Goal: Task Accomplishment & Management: Manage account settings

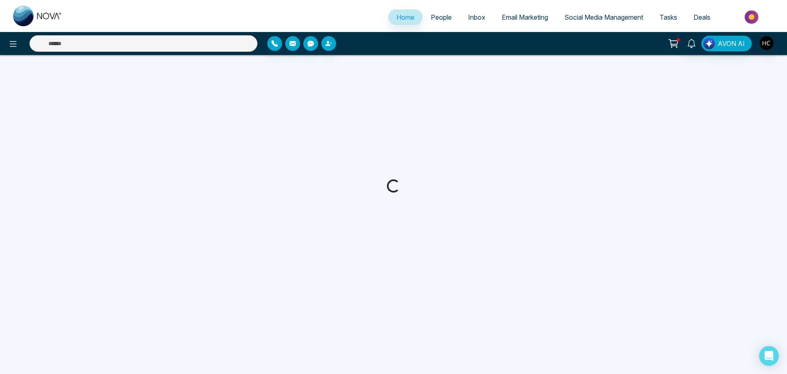
select select "*"
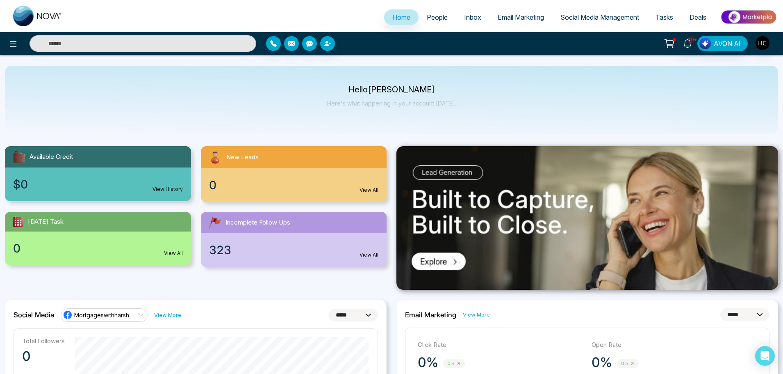
click at [432, 16] on span "People" at bounding box center [437, 17] width 21 height 8
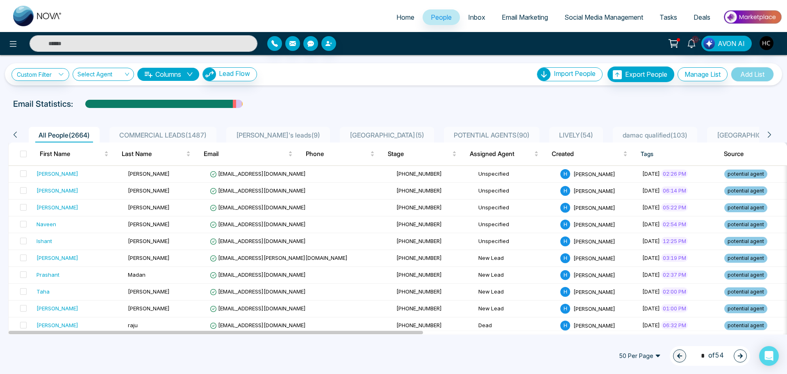
click at [769, 136] on icon at bounding box center [769, 134] width 7 height 7
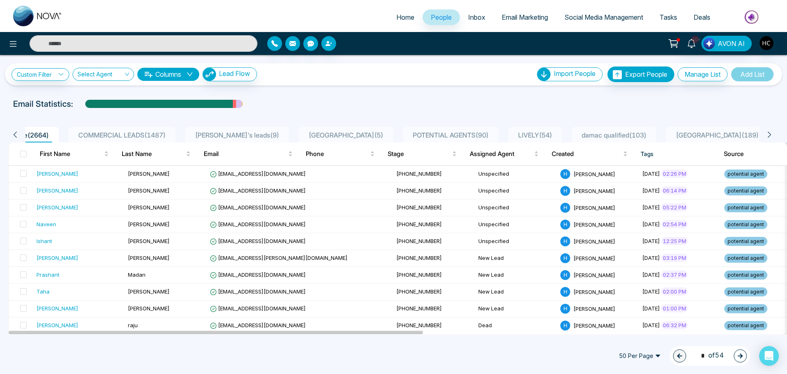
click at [772, 134] on icon at bounding box center [769, 134] width 7 height 7
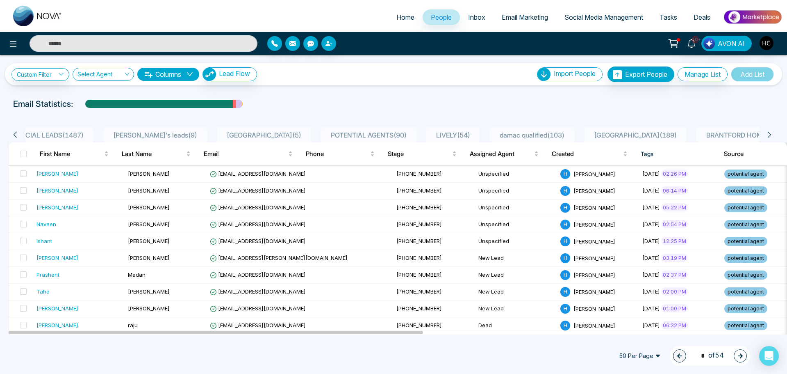
click at [772, 134] on icon at bounding box center [769, 134] width 7 height 7
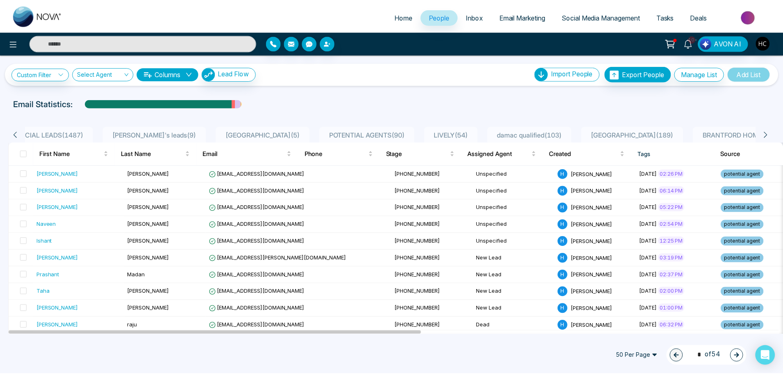
scroll to position [0, 164]
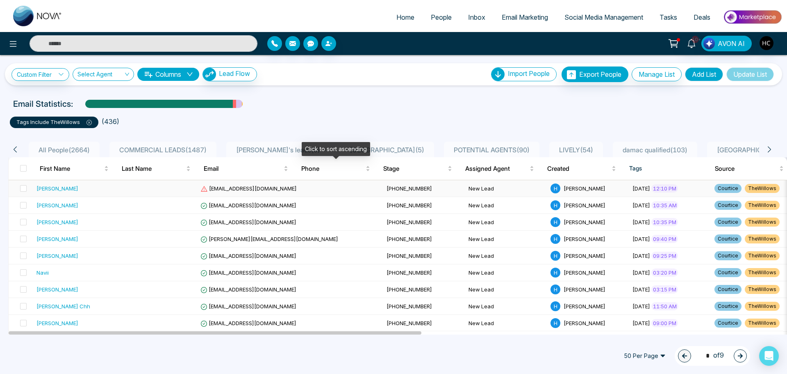
click at [383, 182] on td "[PHONE_NUMBER]" at bounding box center [424, 188] width 82 height 17
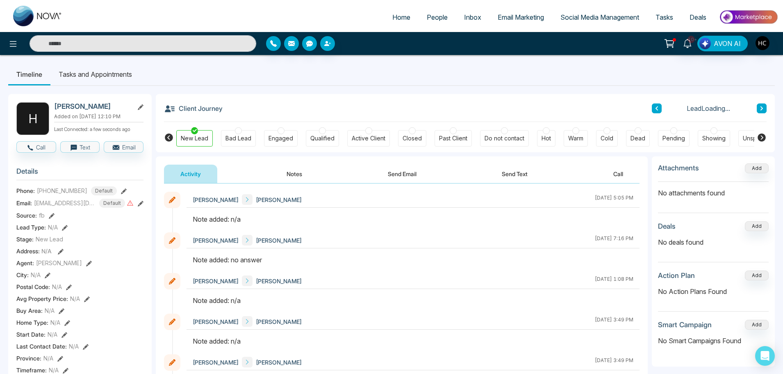
click at [298, 171] on button "Notes" at bounding box center [294, 173] width 48 height 18
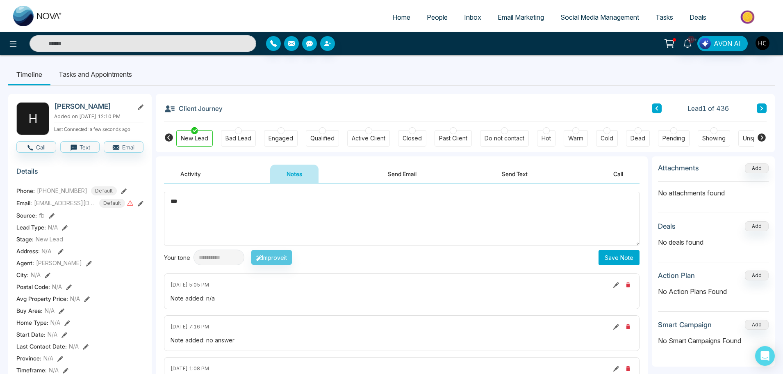
type textarea "***"
click at [614, 255] on button "Save Note" at bounding box center [619, 257] width 41 height 15
click at [764, 111] on button at bounding box center [762, 108] width 10 height 10
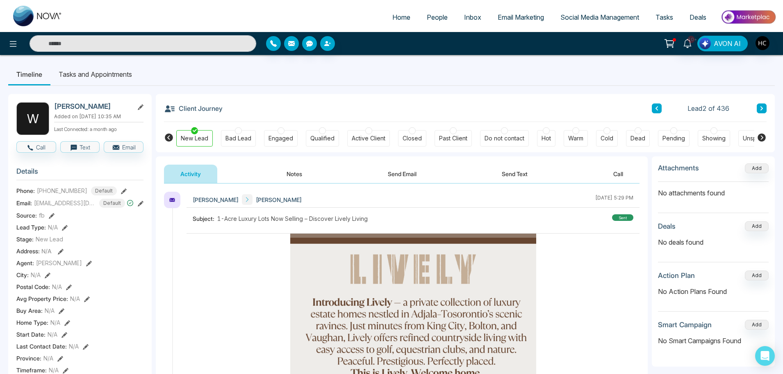
click at [291, 172] on button "Notes" at bounding box center [294, 173] width 48 height 18
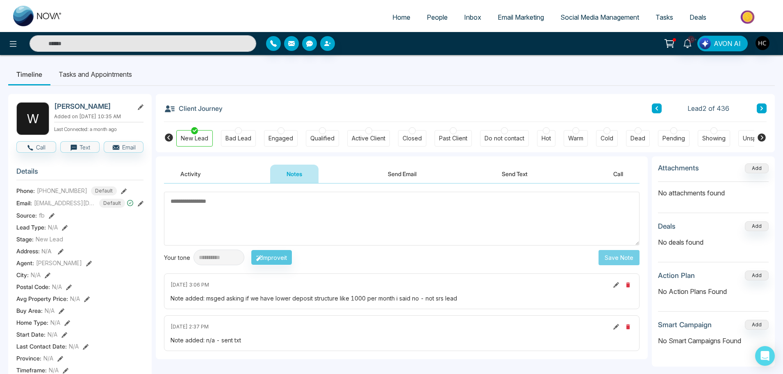
click at [762, 106] on icon at bounding box center [762, 108] width 4 height 5
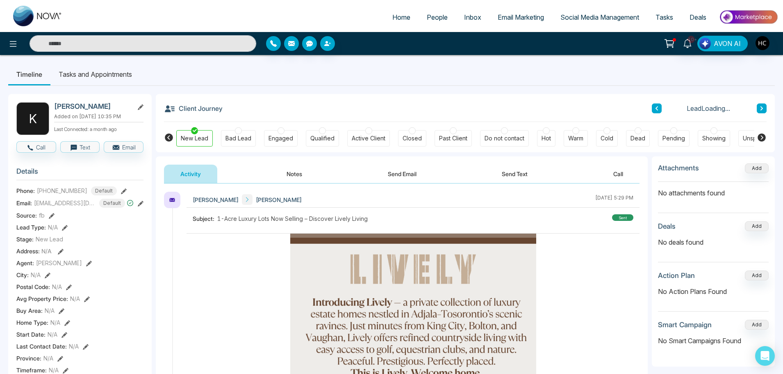
click at [290, 173] on button "Notes" at bounding box center [294, 173] width 48 height 18
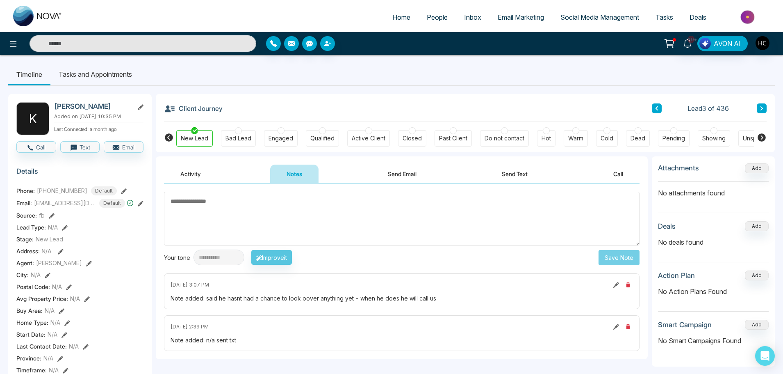
click at [763, 106] on button at bounding box center [762, 108] width 10 height 10
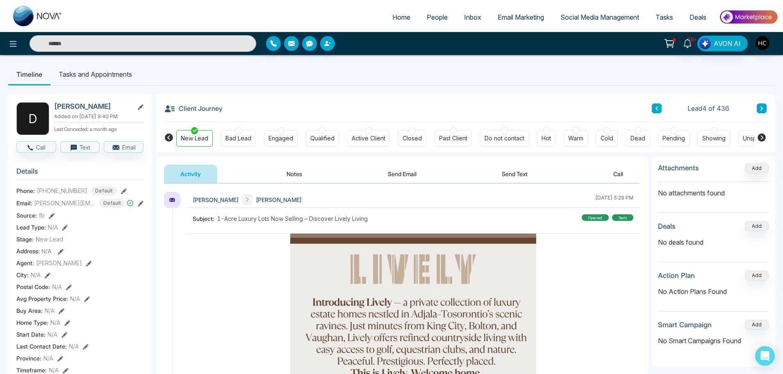
click at [304, 167] on button "Notes" at bounding box center [294, 173] width 48 height 18
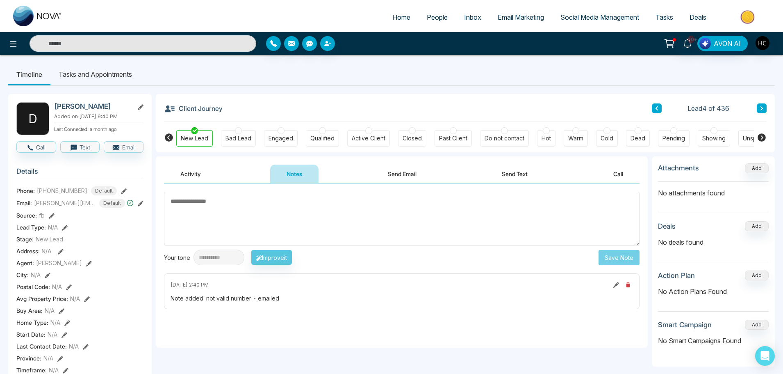
click at [763, 107] on icon at bounding box center [762, 108] width 4 height 5
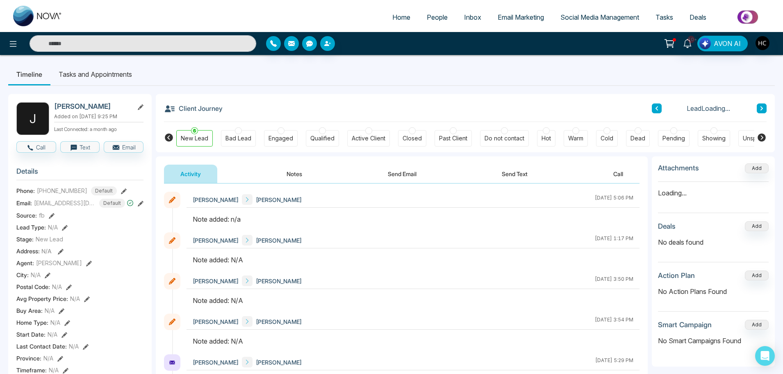
click at [295, 173] on button "Notes" at bounding box center [294, 173] width 48 height 18
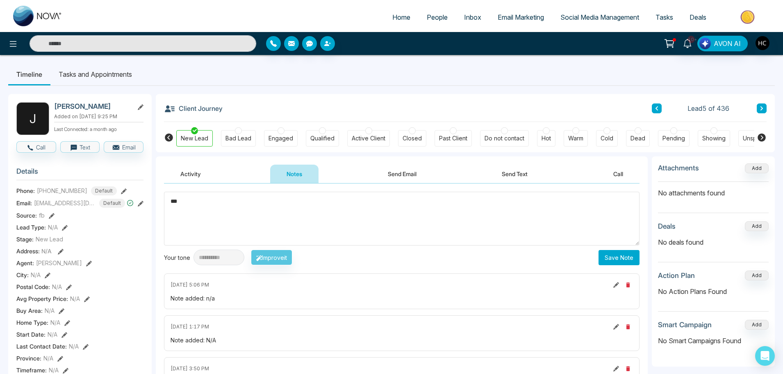
type textarea "***"
click at [766, 107] on button at bounding box center [762, 108] width 10 height 10
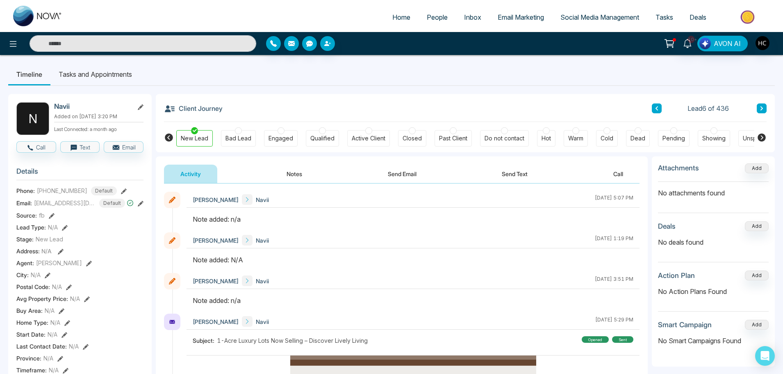
click at [297, 168] on button "Notes" at bounding box center [294, 173] width 48 height 18
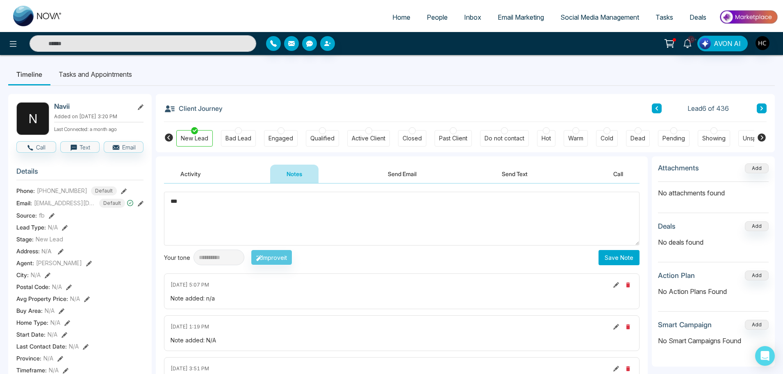
type textarea "***"
click at [623, 259] on button "Save Note" at bounding box center [619, 257] width 41 height 15
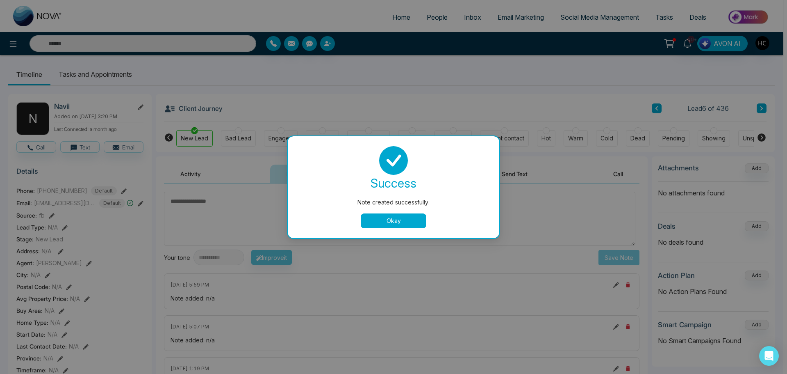
click at [417, 220] on button "Okay" at bounding box center [394, 220] width 66 height 15
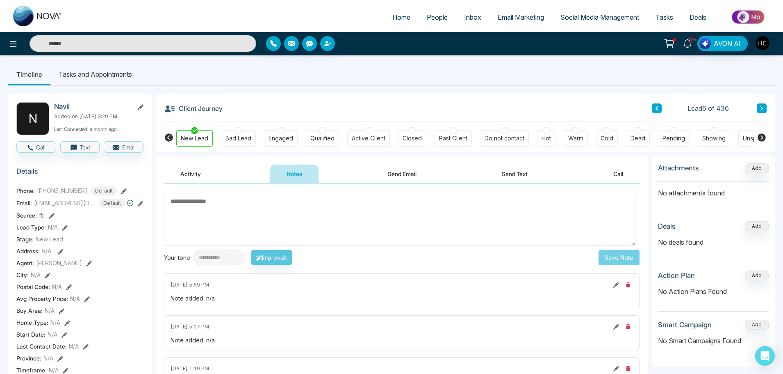
click at [757, 110] on button at bounding box center [762, 108] width 10 height 10
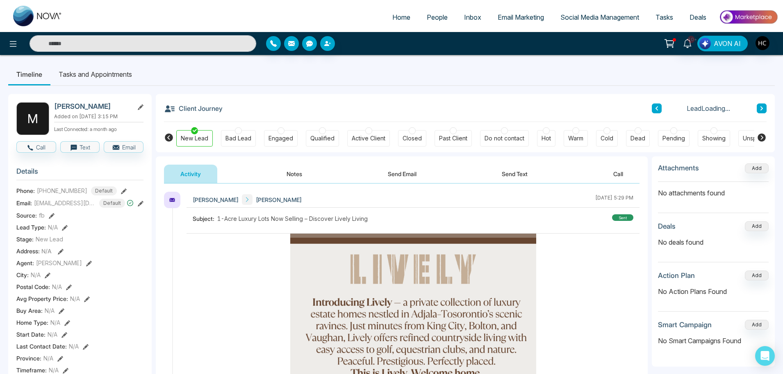
click at [763, 107] on icon at bounding box center [762, 108] width 4 height 5
click at [660, 106] on button at bounding box center [657, 108] width 10 height 10
click at [288, 178] on button "Notes" at bounding box center [294, 173] width 48 height 18
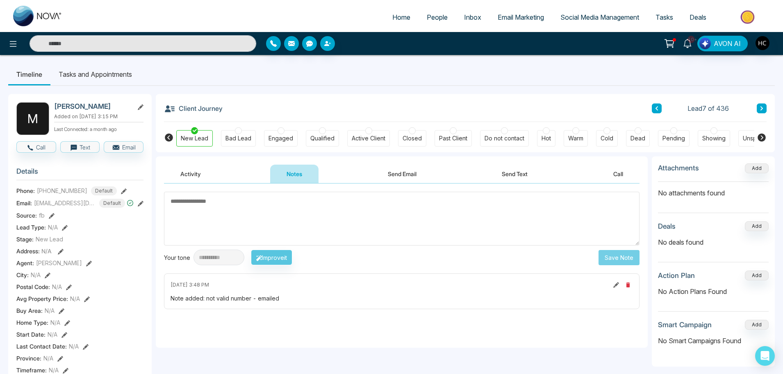
click at [760, 103] on div "Client Journey Lead 7 of 436" at bounding box center [465, 108] width 603 height 28
click at [760, 106] on icon at bounding box center [762, 108] width 4 height 5
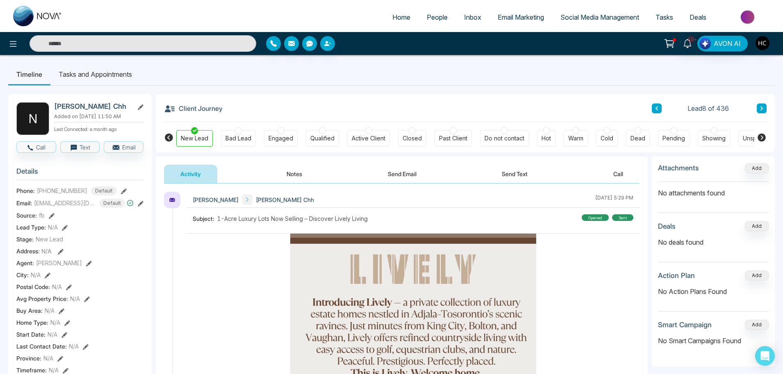
click at [297, 182] on button "Notes" at bounding box center [294, 173] width 48 height 18
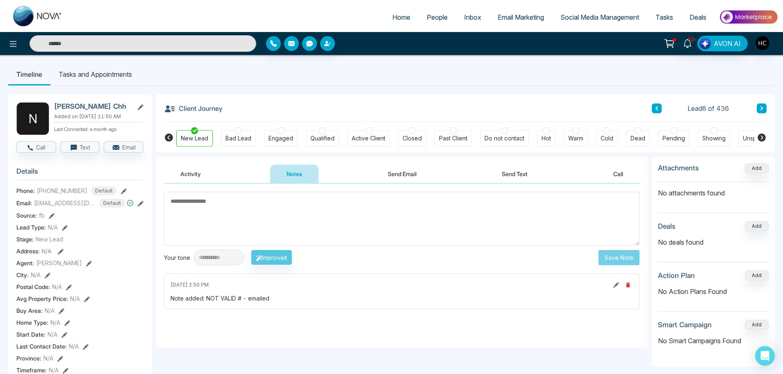
click at [761, 107] on icon at bounding box center [762, 108] width 4 height 5
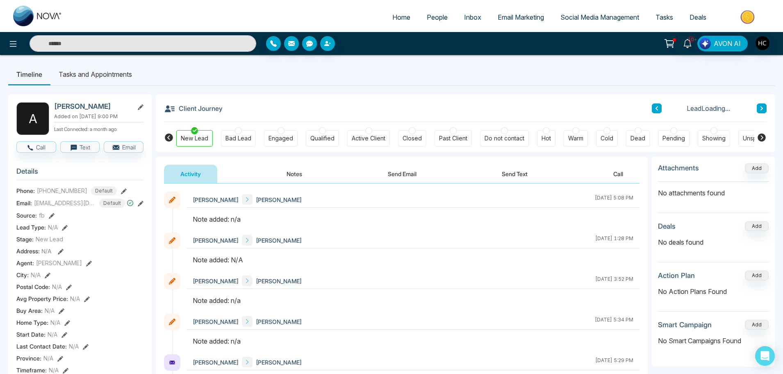
click at [303, 180] on button "Notes" at bounding box center [294, 173] width 48 height 18
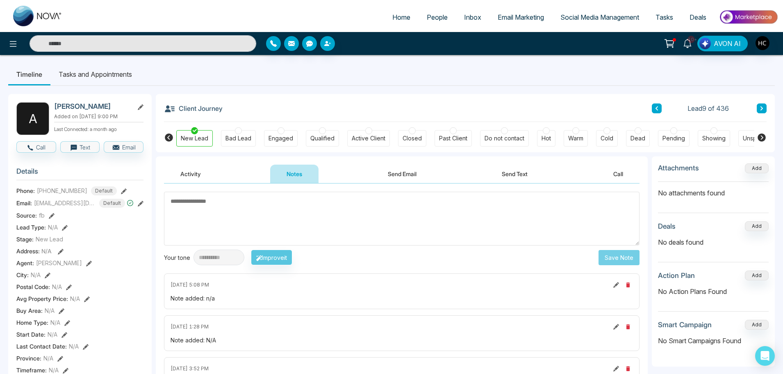
click at [225, 210] on textarea at bounding box center [402, 219] width 476 height 54
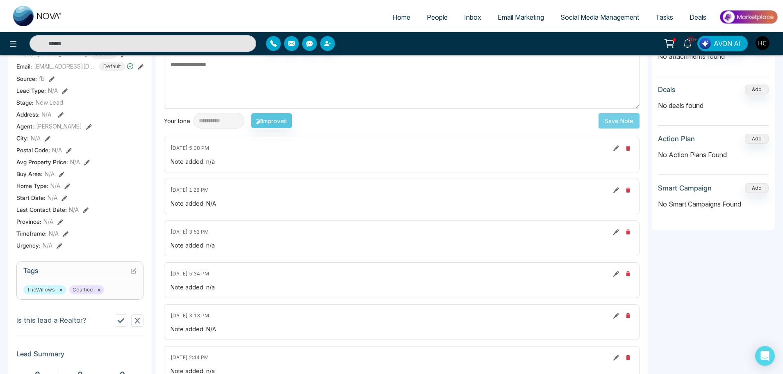
scroll to position [122, 0]
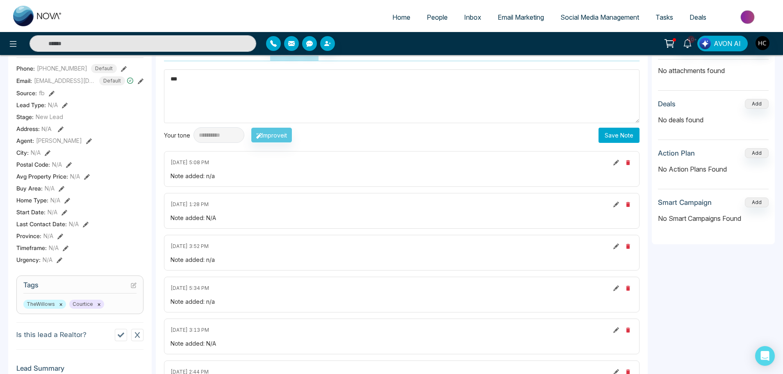
type textarea "***"
click at [603, 140] on button "Save Note" at bounding box center [619, 135] width 41 height 15
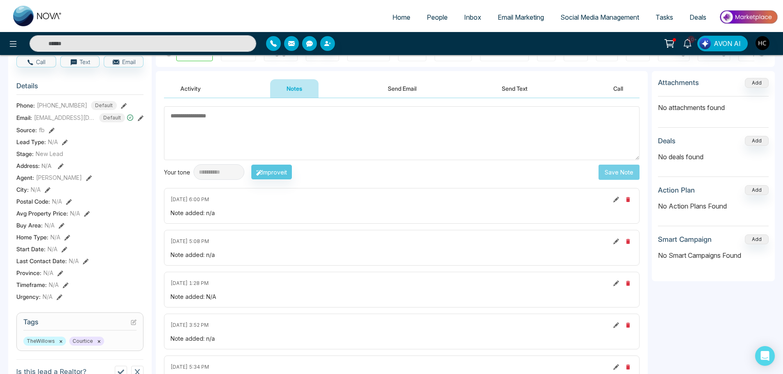
scroll to position [40, 0]
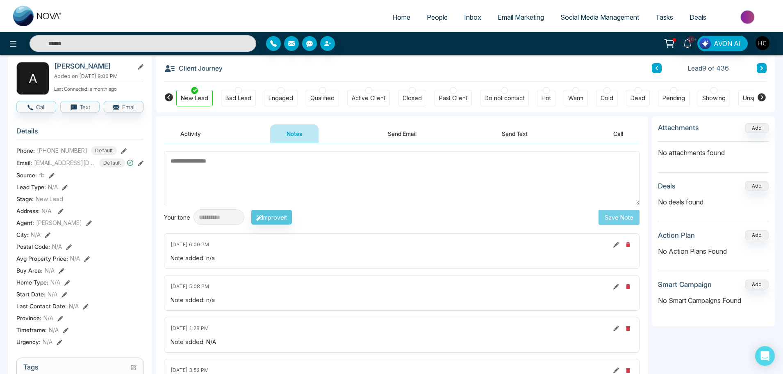
click at [759, 60] on div "Client Journey Lead 9 of 436" at bounding box center [465, 68] width 603 height 28
click at [762, 64] on button at bounding box center [762, 68] width 10 height 10
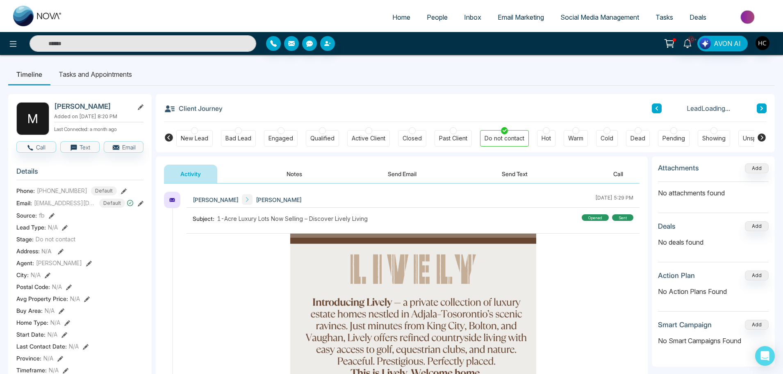
click at [302, 182] on button "Notes" at bounding box center [294, 173] width 48 height 18
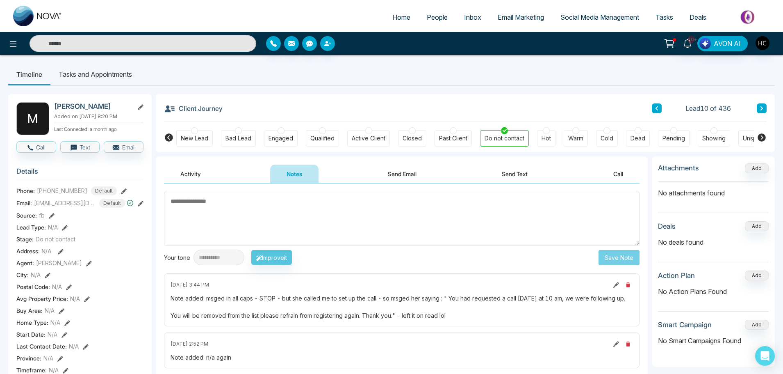
click at [765, 108] on button at bounding box center [762, 108] width 10 height 10
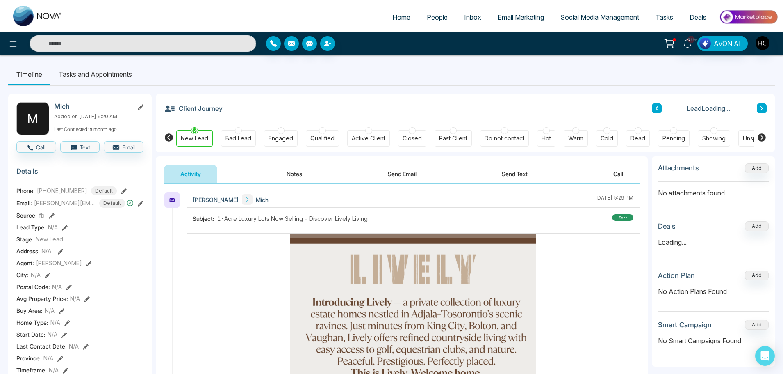
click at [298, 173] on button "Notes" at bounding box center [294, 173] width 48 height 18
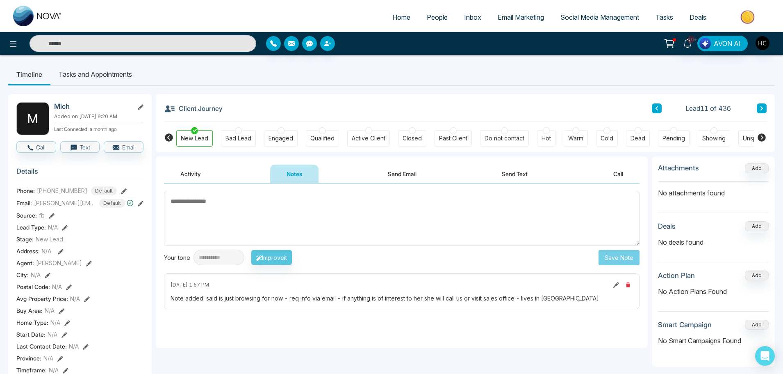
click at [763, 106] on icon at bounding box center [762, 108] width 4 height 5
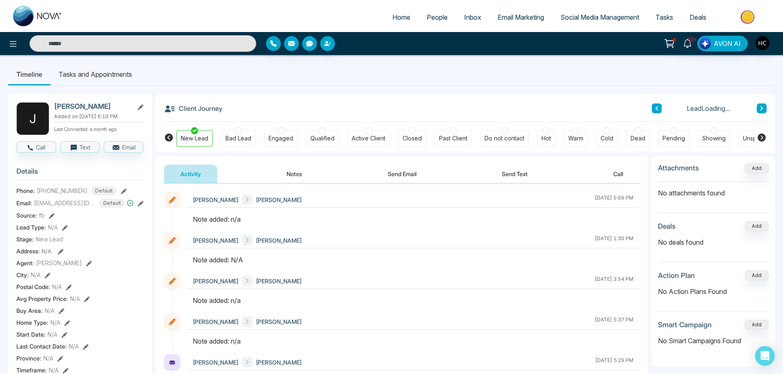
click at [296, 172] on button "Notes" at bounding box center [294, 173] width 48 height 18
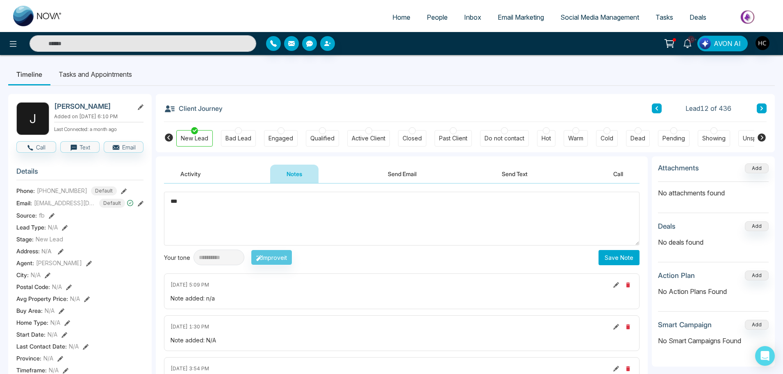
type textarea "***"
click at [624, 255] on button "Save Note" at bounding box center [619, 257] width 41 height 15
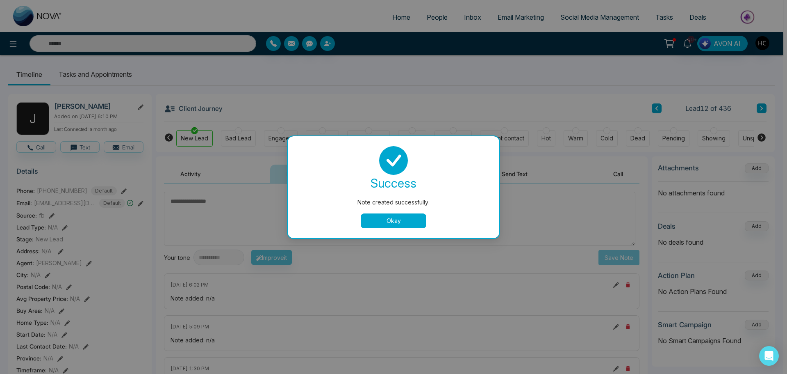
click at [392, 217] on button "Okay" at bounding box center [394, 220] width 66 height 15
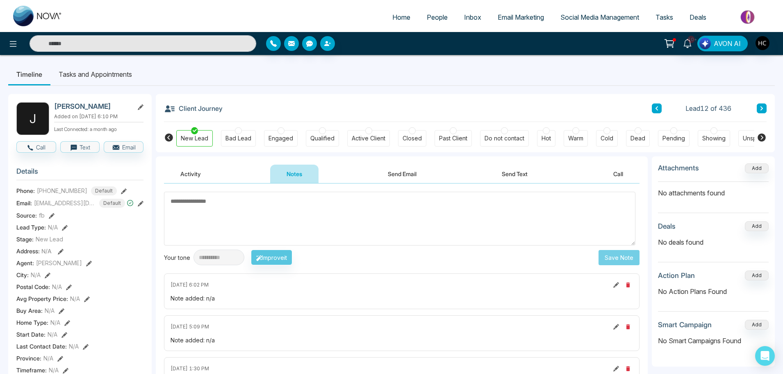
click at [761, 106] on icon at bounding box center [762, 108] width 4 height 5
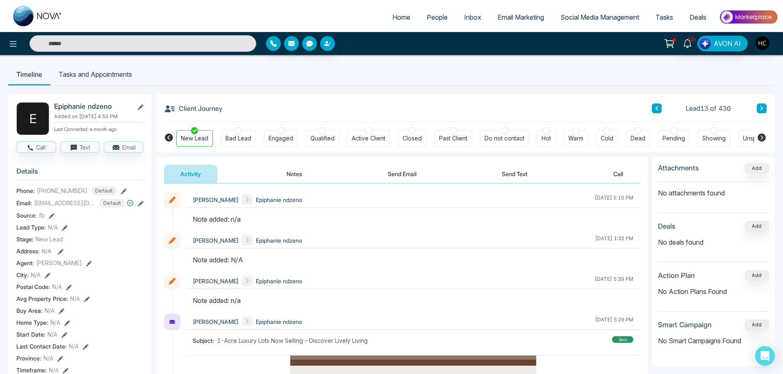
click at [293, 176] on button "Notes" at bounding box center [294, 173] width 48 height 18
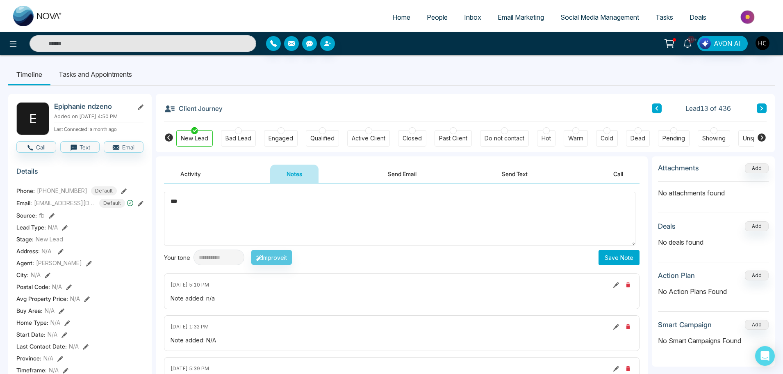
type textarea "***"
click at [613, 265] on button "Save Note" at bounding box center [619, 257] width 41 height 15
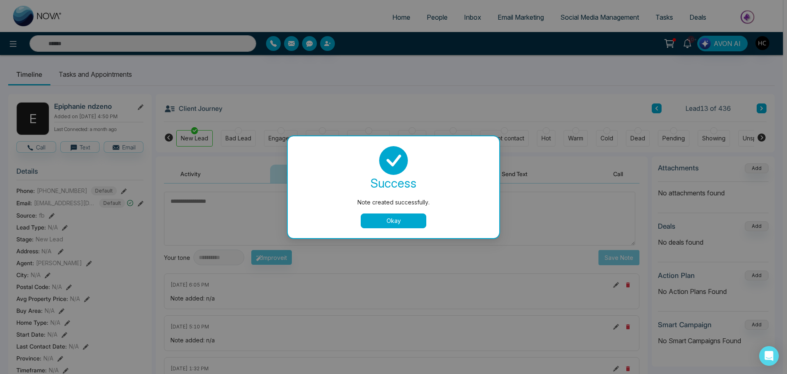
click at [756, 108] on div "Note created successfully. success Note created successfully. Okay" at bounding box center [393, 187] width 787 height 374
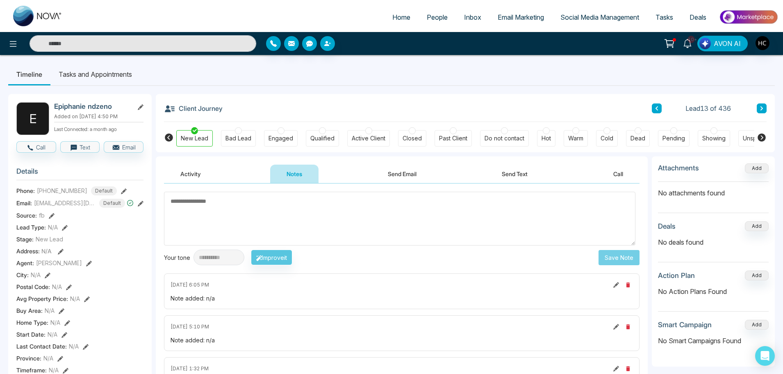
click at [763, 108] on icon at bounding box center [762, 108] width 4 height 5
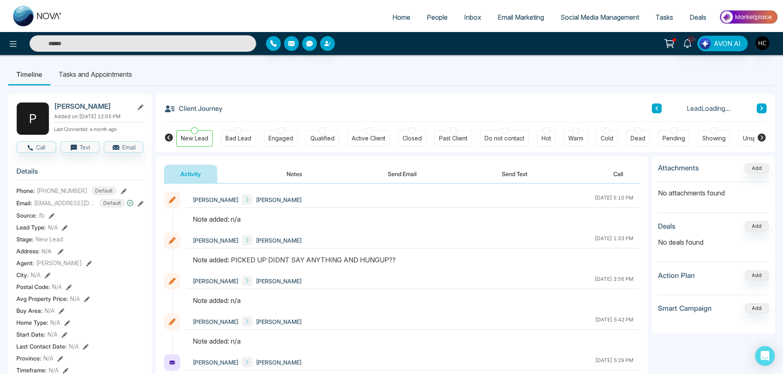
click at [296, 176] on button "Notes" at bounding box center [294, 173] width 48 height 18
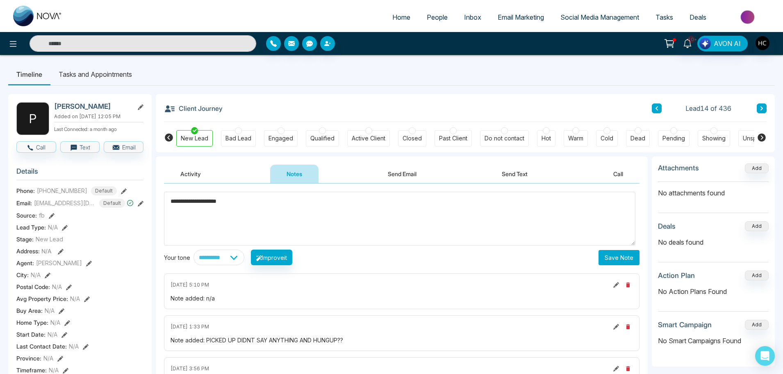
type textarea "**********"
click at [600, 253] on button "Save Note" at bounding box center [619, 257] width 41 height 15
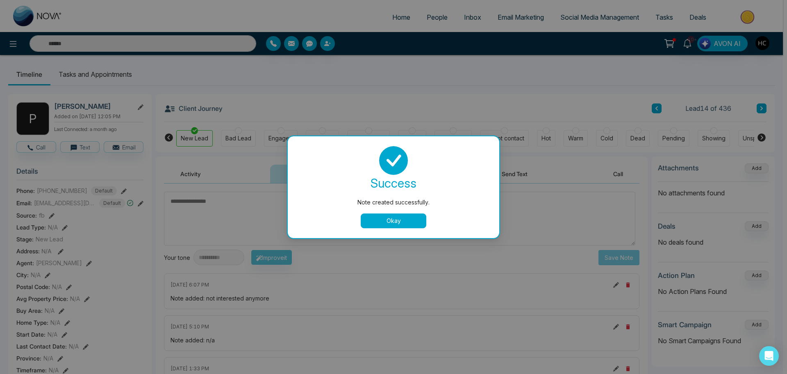
click at [399, 221] on button "Okay" at bounding box center [394, 220] width 66 height 15
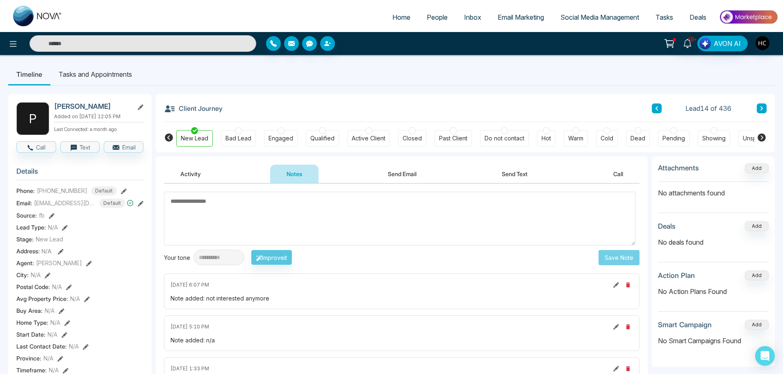
click at [759, 106] on button at bounding box center [762, 108] width 10 height 10
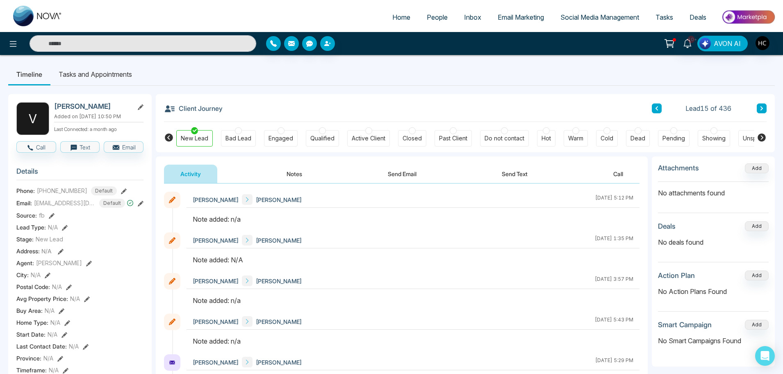
click at [290, 175] on button "Notes" at bounding box center [294, 173] width 48 height 18
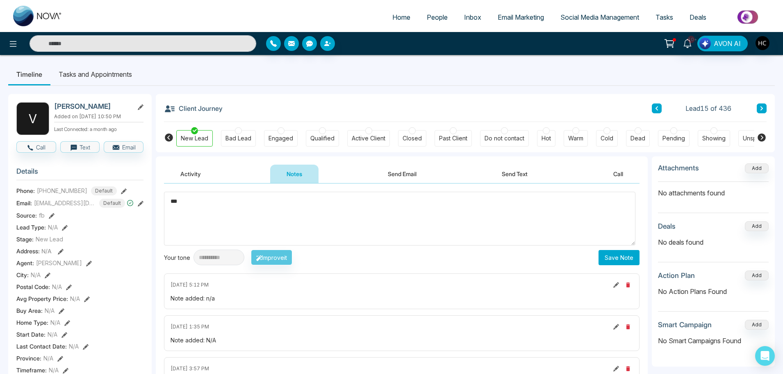
type textarea "***"
click at [626, 263] on button "Save Note" at bounding box center [619, 257] width 41 height 15
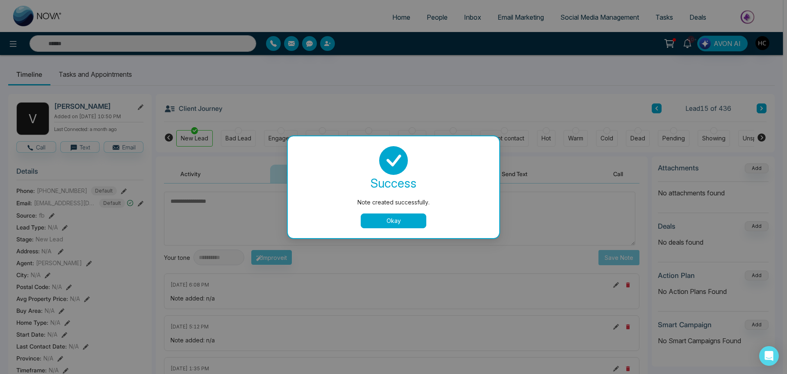
click at [419, 214] on button "Okay" at bounding box center [394, 220] width 66 height 15
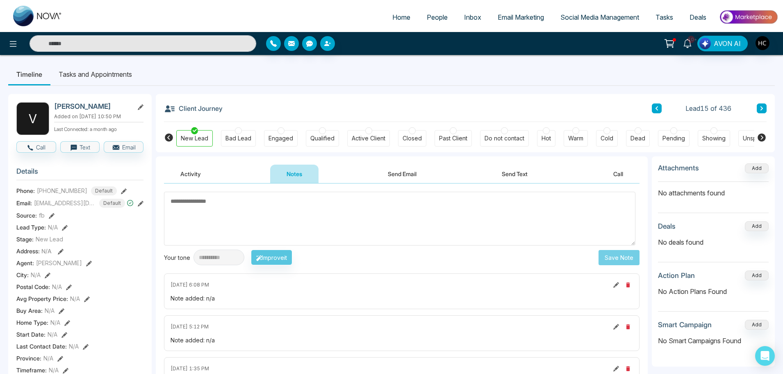
click at [759, 106] on button at bounding box center [762, 108] width 10 height 10
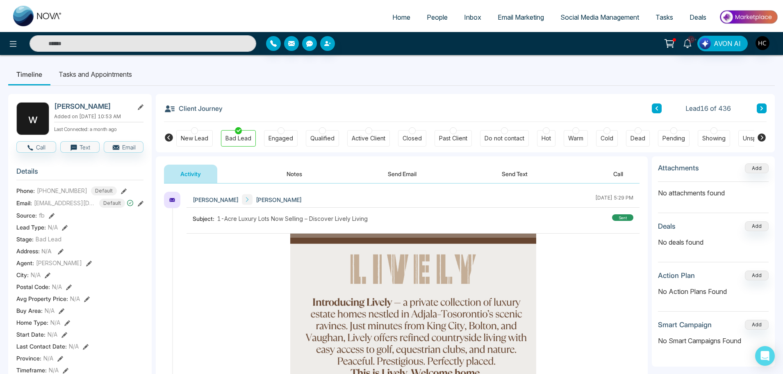
click at [288, 171] on button "Notes" at bounding box center [294, 173] width 48 height 18
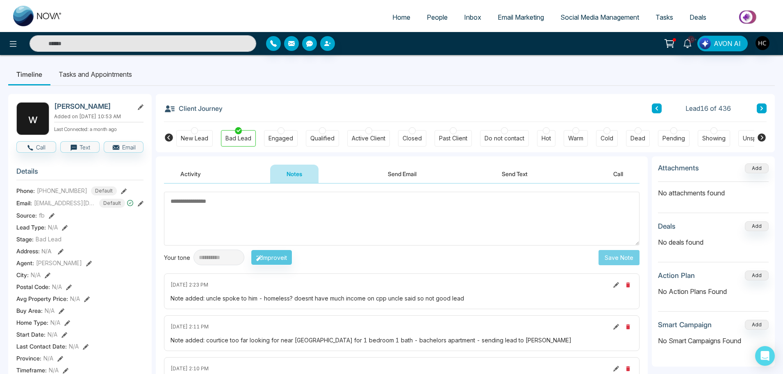
click at [761, 106] on icon at bounding box center [762, 108] width 4 height 5
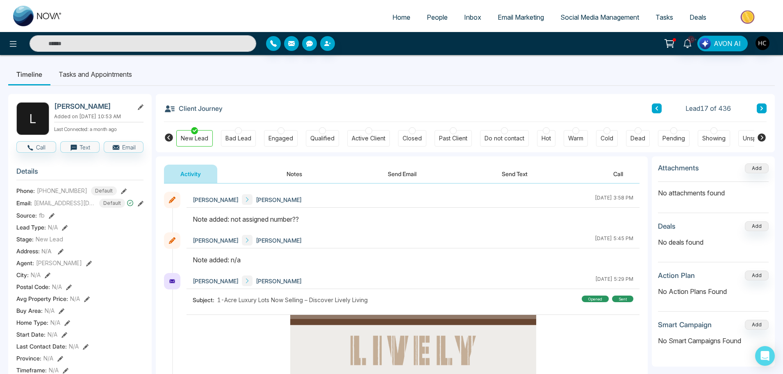
click at [298, 169] on button "Notes" at bounding box center [294, 173] width 48 height 18
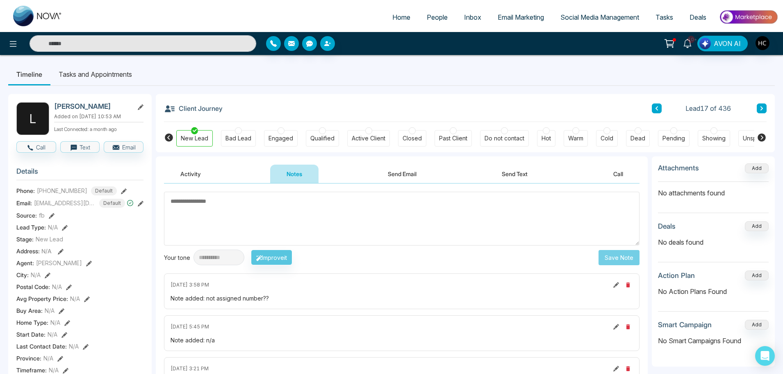
click at [759, 107] on button at bounding box center [762, 108] width 10 height 10
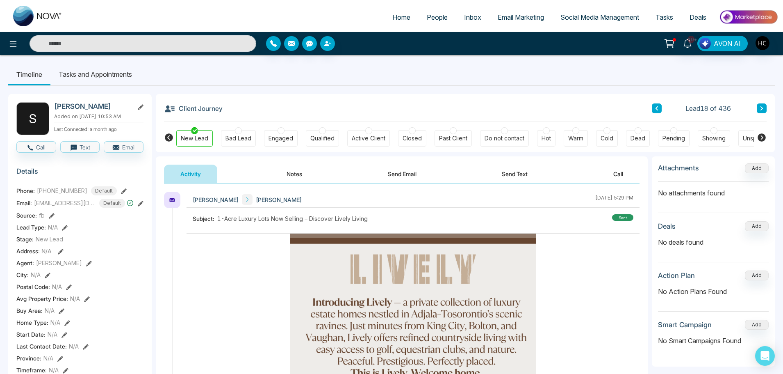
click at [309, 175] on button "Notes" at bounding box center [294, 173] width 48 height 18
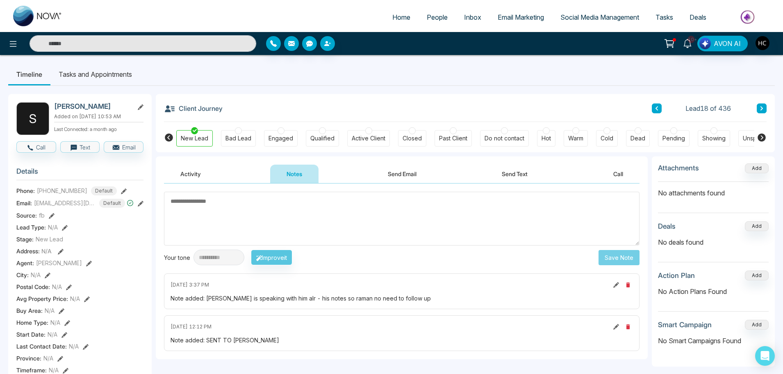
click at [762, 104] on button at bounding box center [762, 108] width 10 height 10
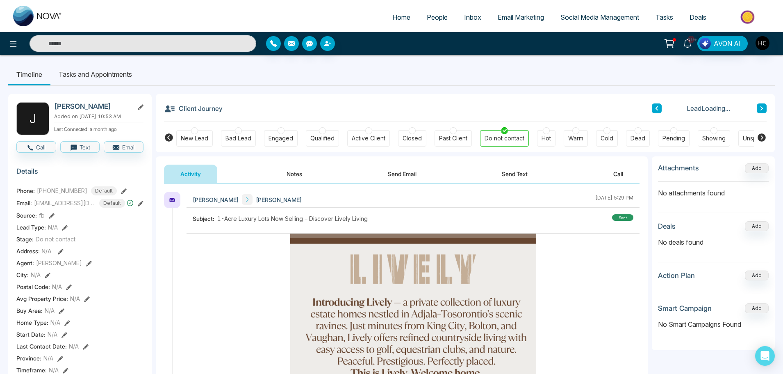
click at [298, 178] on button "Notes" at bounding box center [294, 173] width 48 height 18
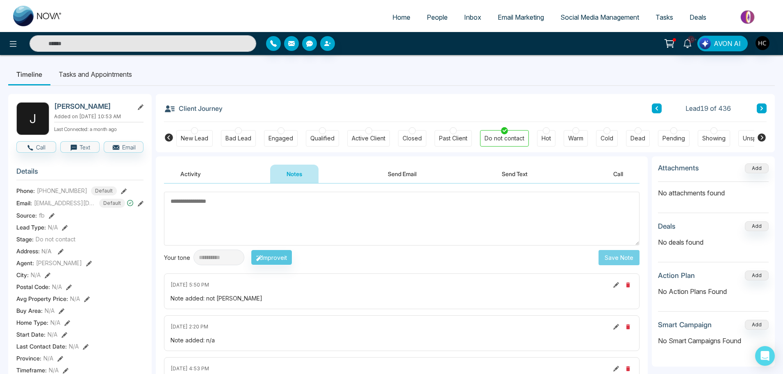
click at [764, 105] on button at bounding box center [762, 108] width 10 height 10
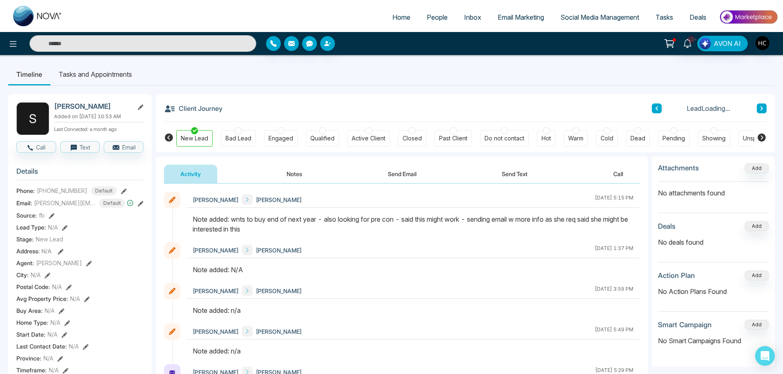
click at [295, 172] on button "Notes" at bounding box center [294, 173] width 48 height 18
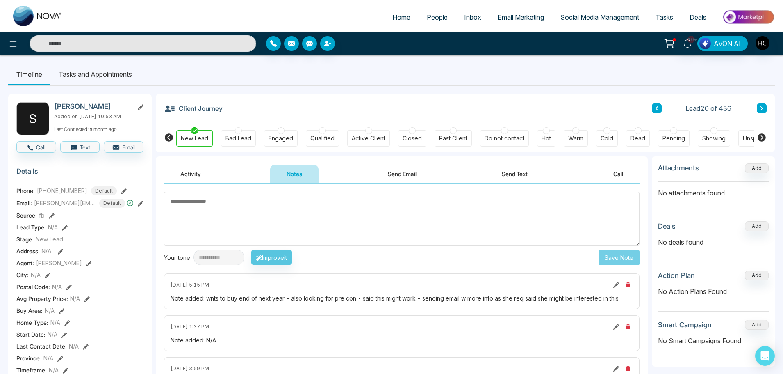
click at [761, 107] on icon at bounding box center [762, 108] width 4 height 5
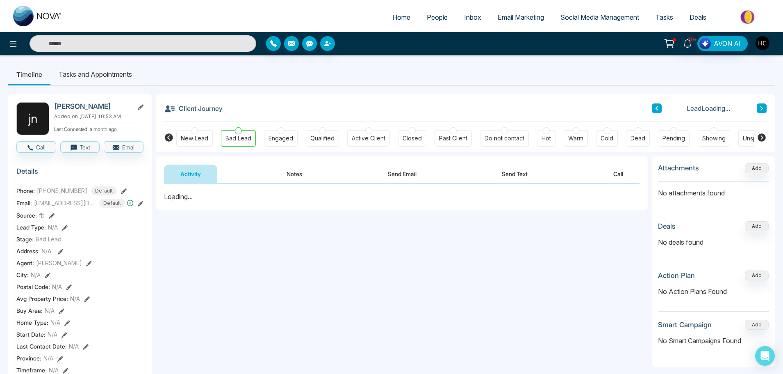
click at [300, 173] on button "Notes" at bounding box center [294, 173] width 48 height 18
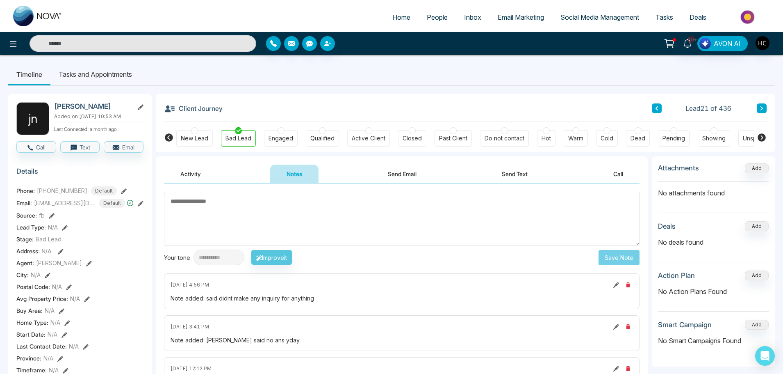
click at [760, 108] on icon at bounding box center [762, 108] width 4 height 5
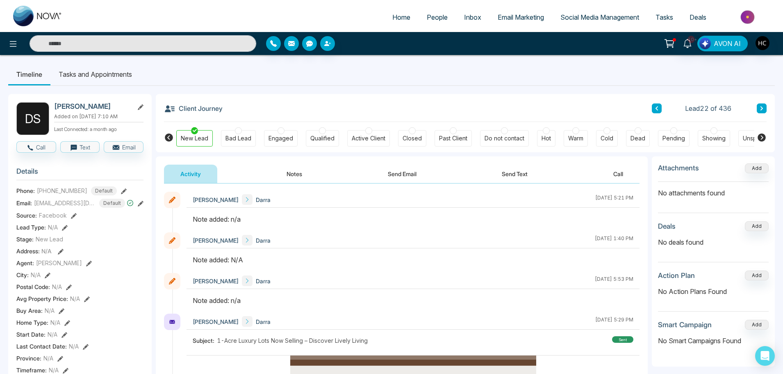
click at [291, 179] on button "Notes" at bounding box center [294, 173] width 48 height 18
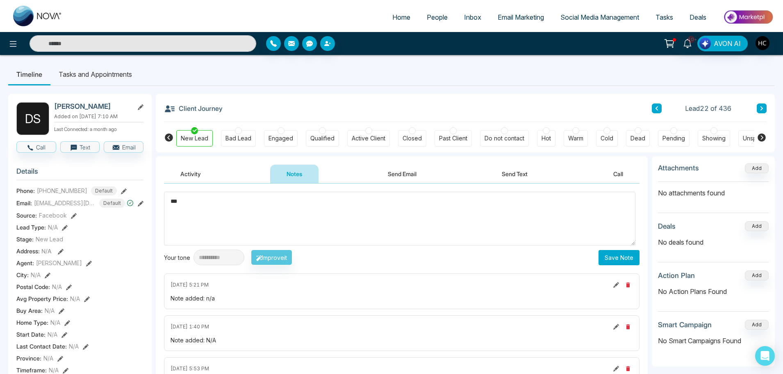
type textarea "***"
click at [621, 264] on button "Save Note" at bounding box center [619, 257] width 41 height 15
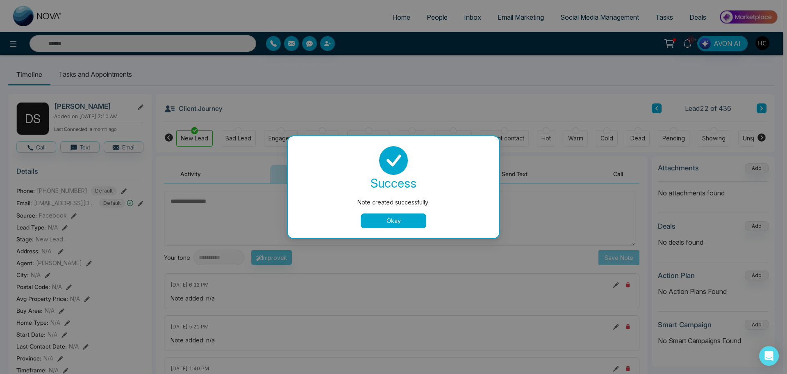
click at [411, 219] on button "Okay" at bounding box center [394, 220] width 66 height 15
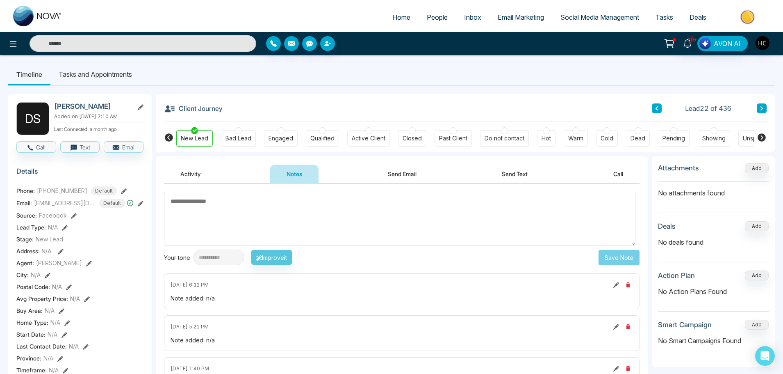
click at [766, 111] on button at bounding box center [762, 108] width 10 height 10
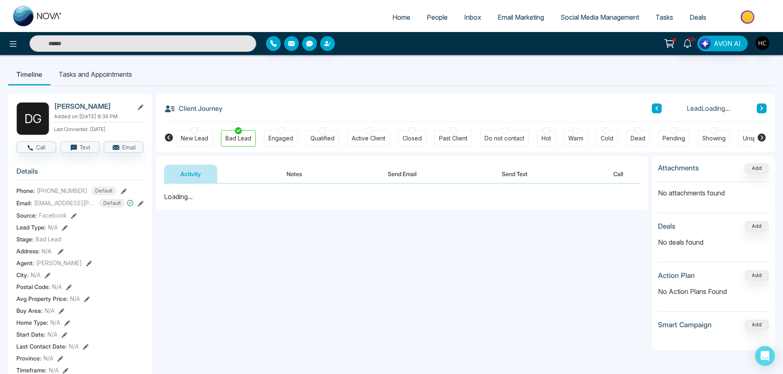
click at [306, 170] on button "Notes" at bounding box center [294, 173] width 48 height 18
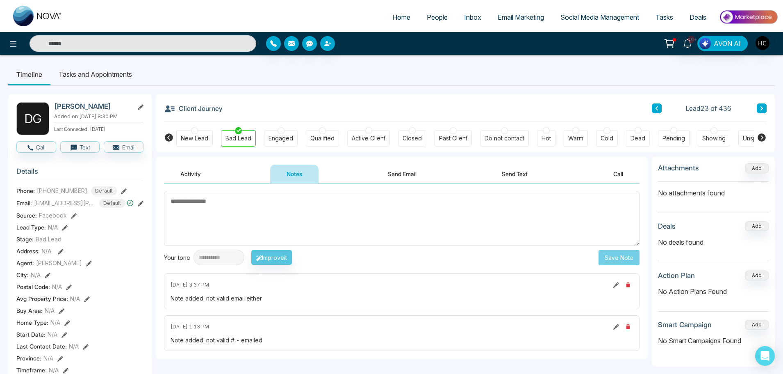
click at [762, 107] on icon at bounding box center [762, 108] width 2 height 4
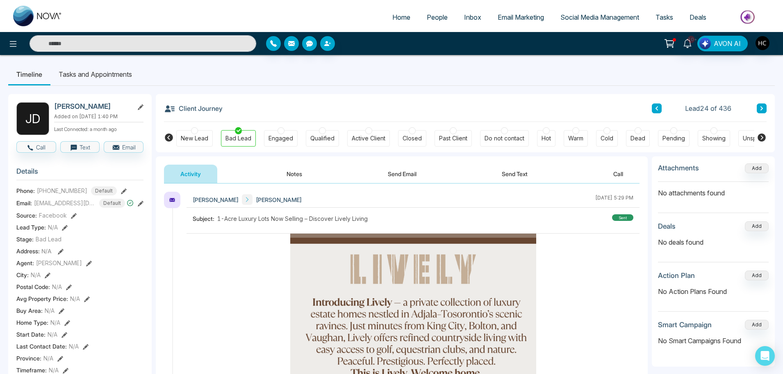
click at [307, 177] on button "Notes" at bounding box center [294, 173] width 48 height 18
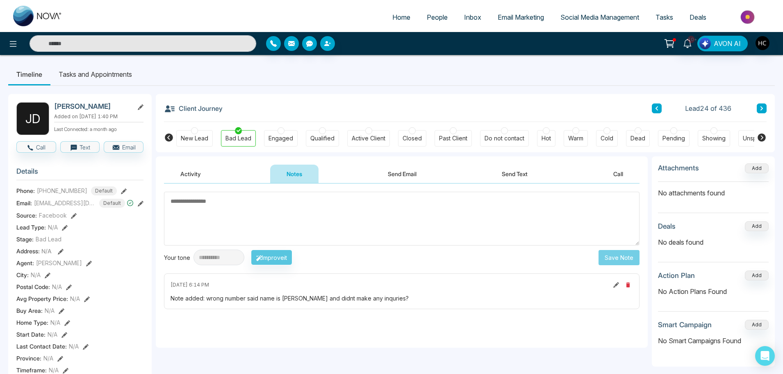
click at [759, 110] on button at bounding box center [762, 108] width 10 height 10
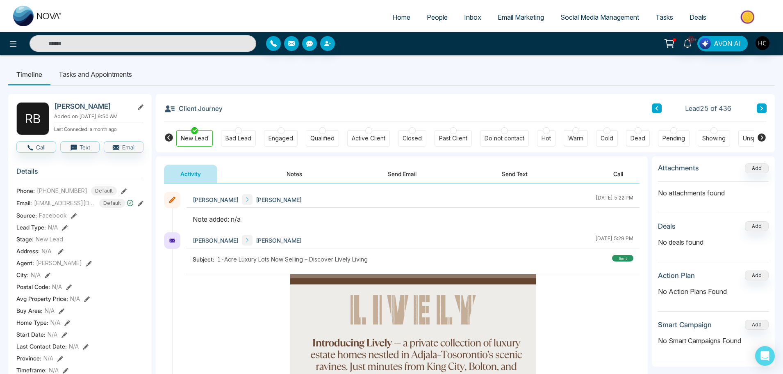
click at [304, 175] on button "Notes" at bounding box center [294, 173] width 48 height 18
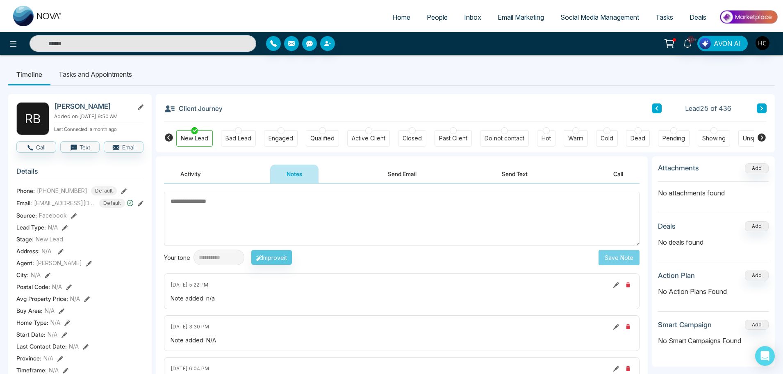
click at [417, 227] on textarea at bounding box center [402, 219] width 476 height 54
type textarea "***"
click at [612, 253] on button "Save Note" at bounding box center [619, 257] width 41 height 15
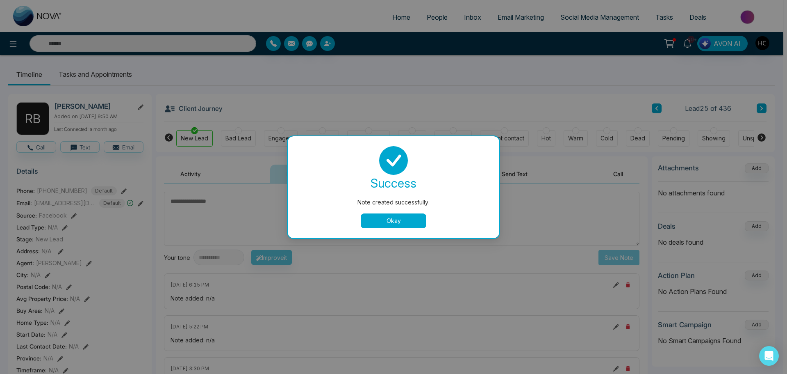
click at [383, 215] on button "Okay" at bounding box center [394, 220] width 66 height 15
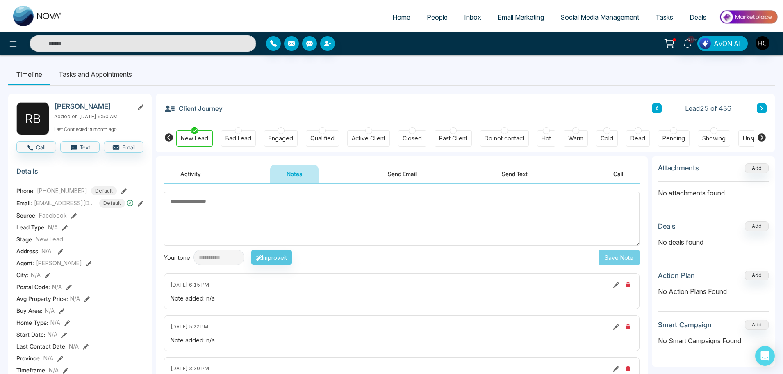
click at [764, 110] on icon at bounding box center [762, 108] width 4 height 5
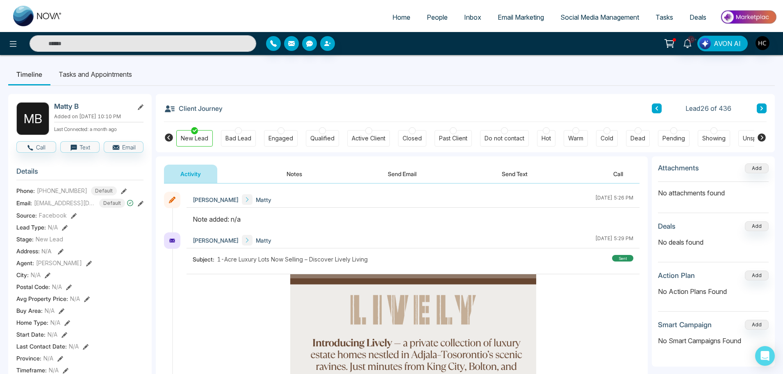
click at [293, 170] on button "Notes" at bounding box center [294, 173] width 48 height 18
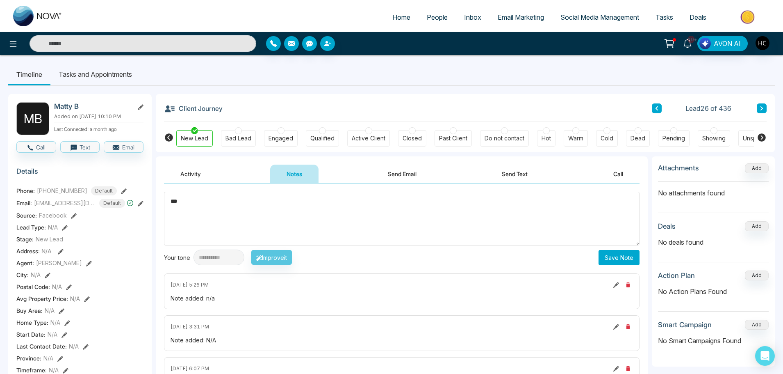
type textarea "***"
click at [625, 256] on button "Save Note" at bounding box center [619, 257] width 41 height 15
